Goal: Find specific page/section: Find specific page/section

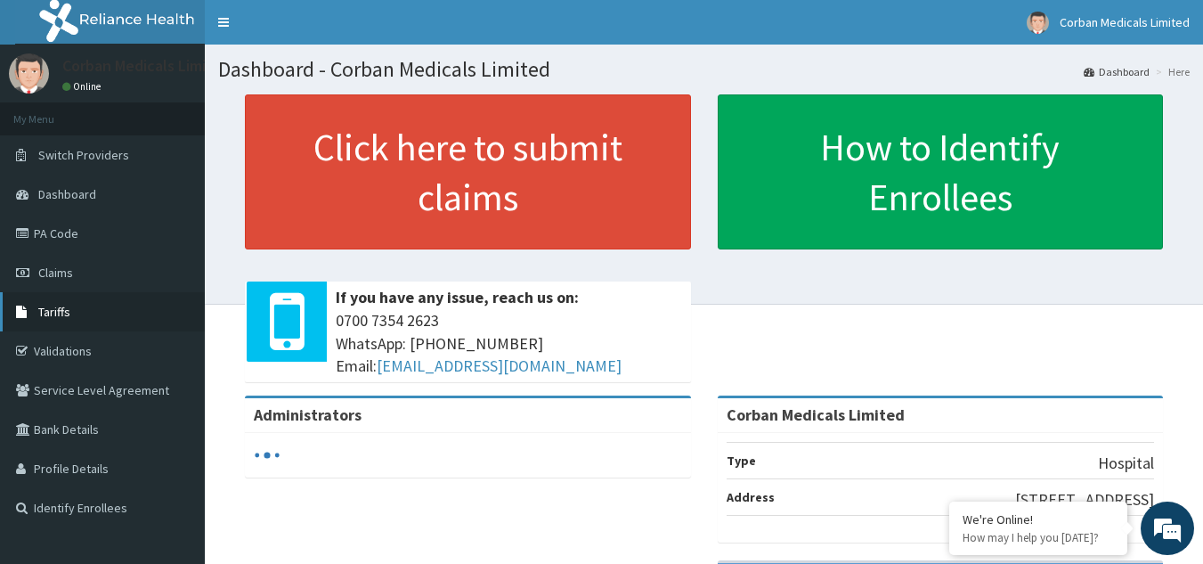
click at [74, 320] on link "Tariffs" at bounding box center [102, 311] width 205 height 39
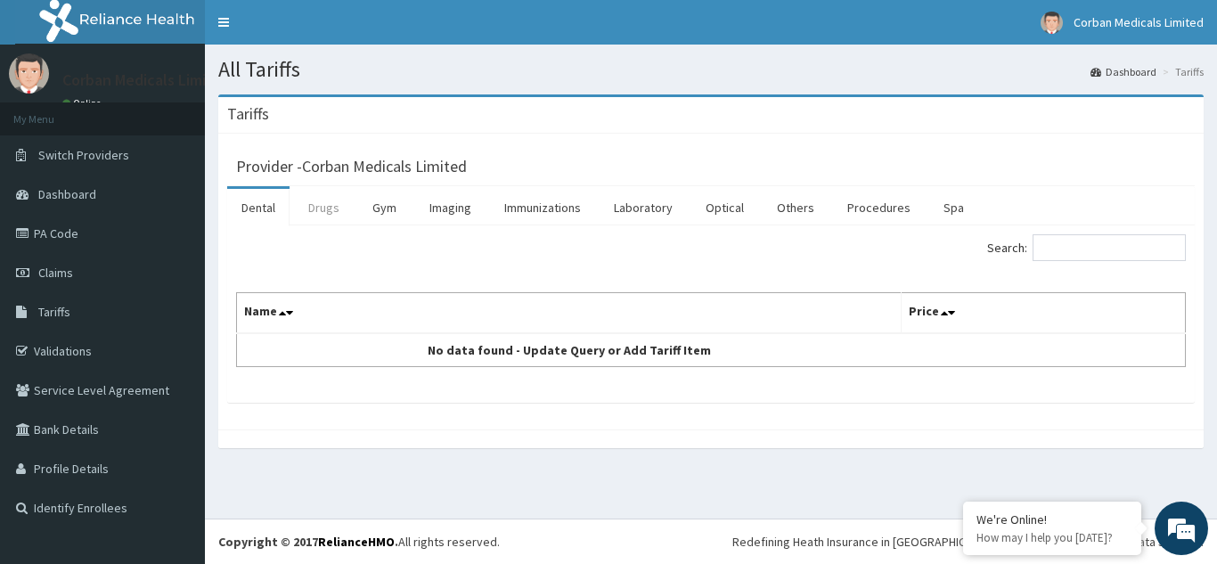
click at [330, 203] on link "Drugs" at bounding box center [324, 207] width 60 height 37
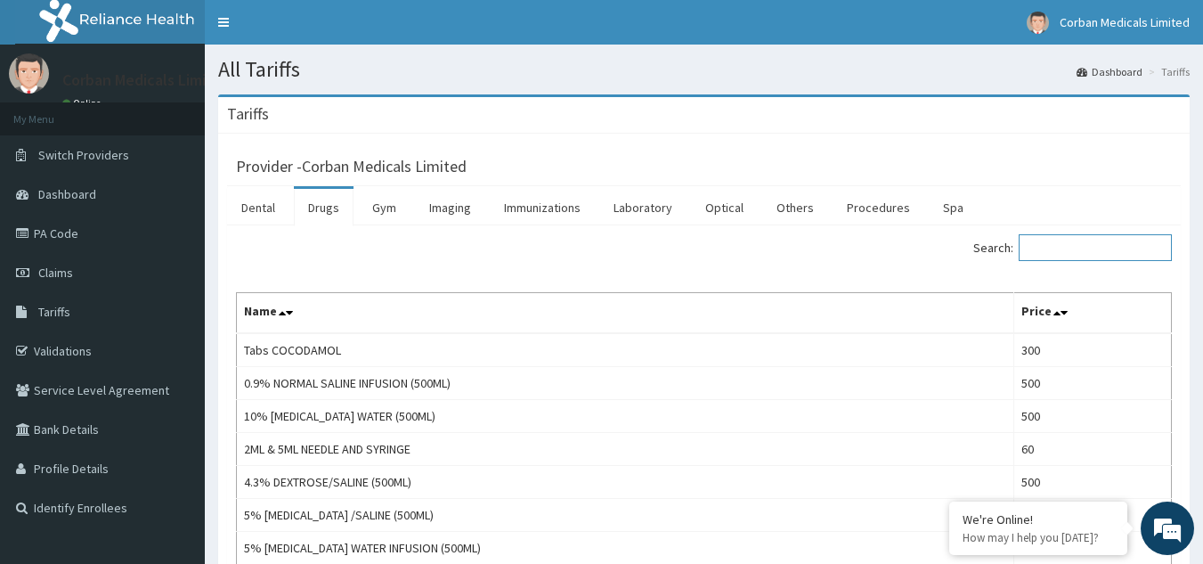
click at [1074, 248] on input "Search:" at bounding box center [1095, 247] width 153 height 27
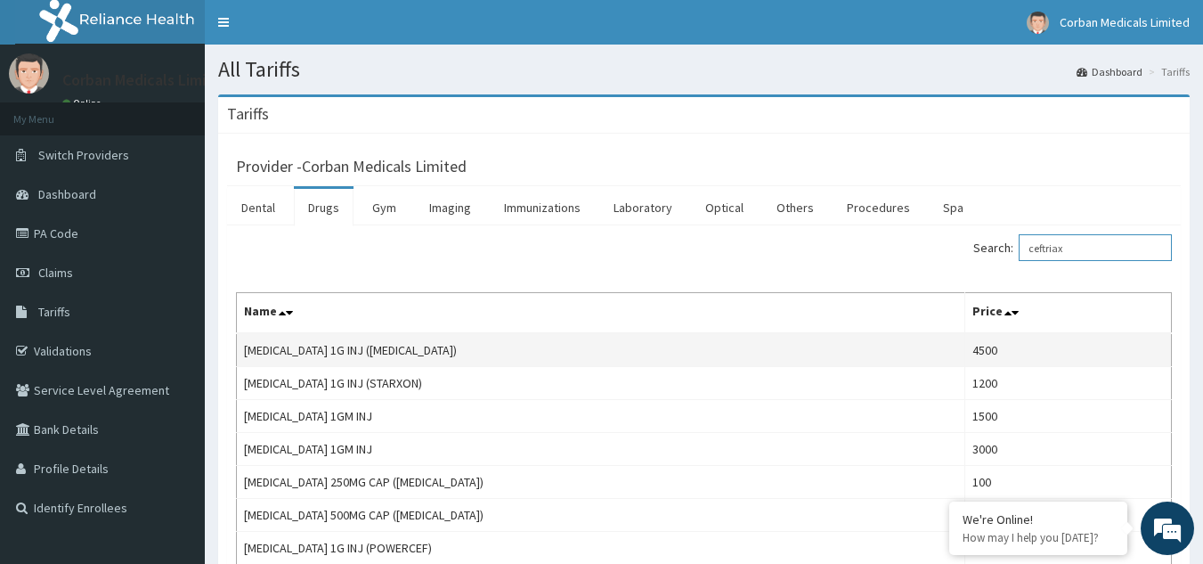
scroll to position [159, 0]
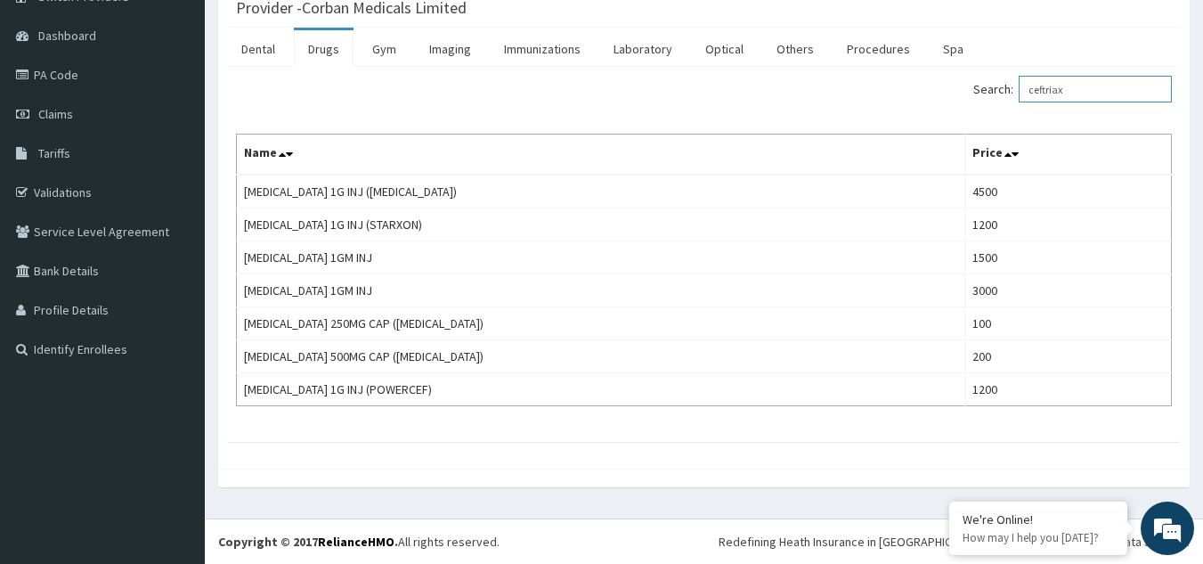
type input "ceftriax"
